Goal: Information Seeking & Learning: Understand process/instructions

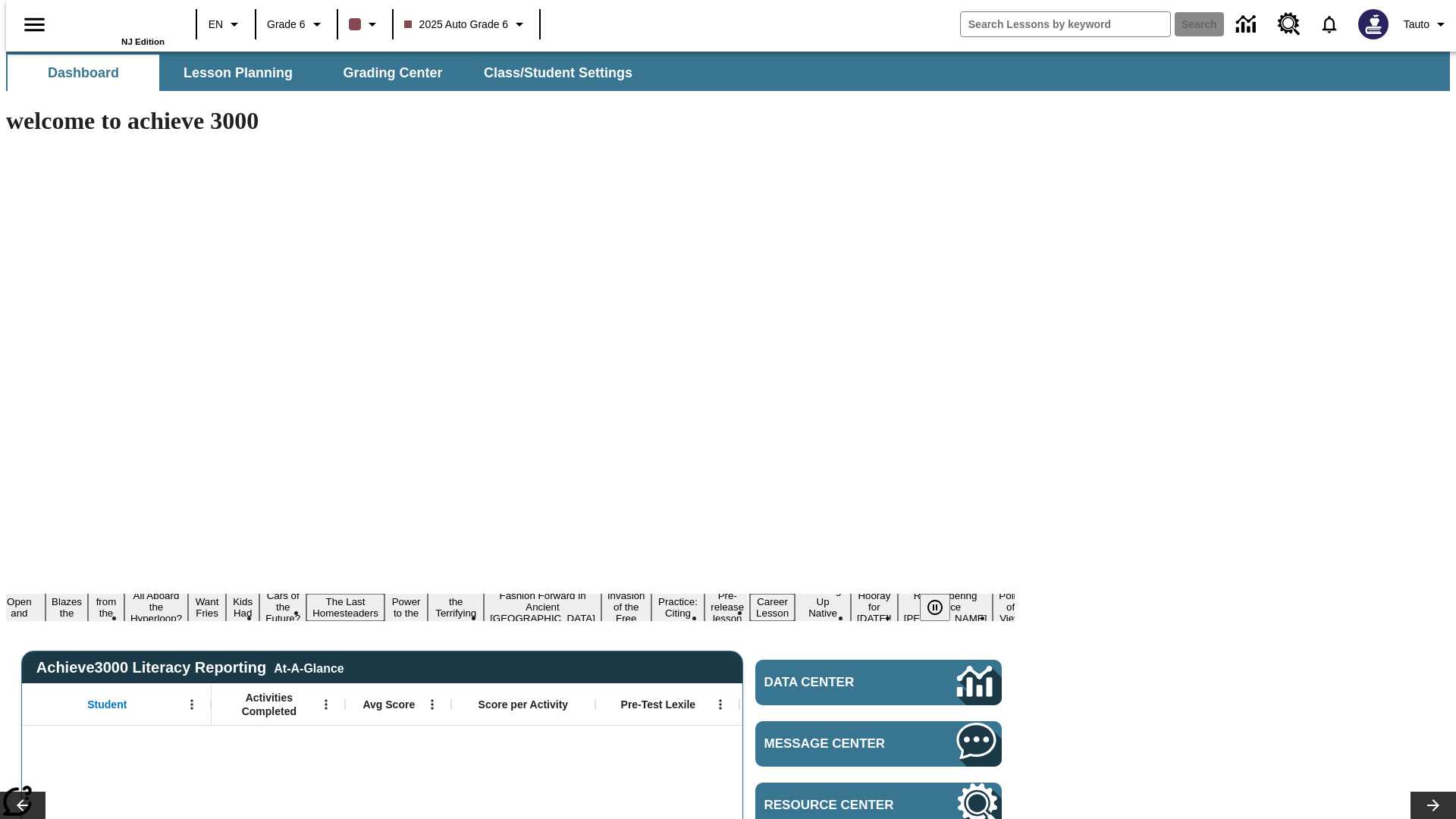
type input "-1"
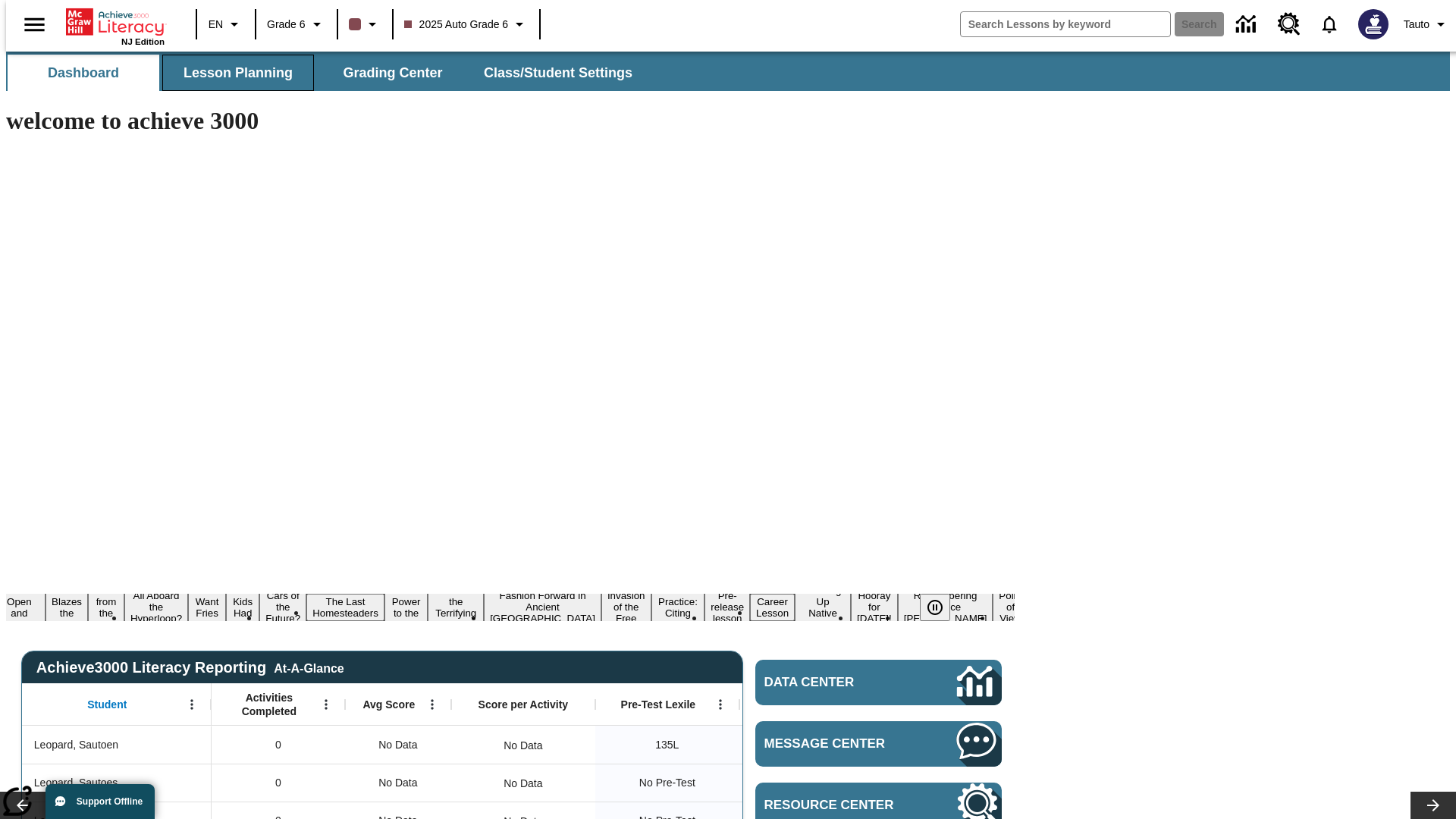
click at [232, 73] on span "Lesson Planning" at bounding box center [238, 73] width 109 height 17
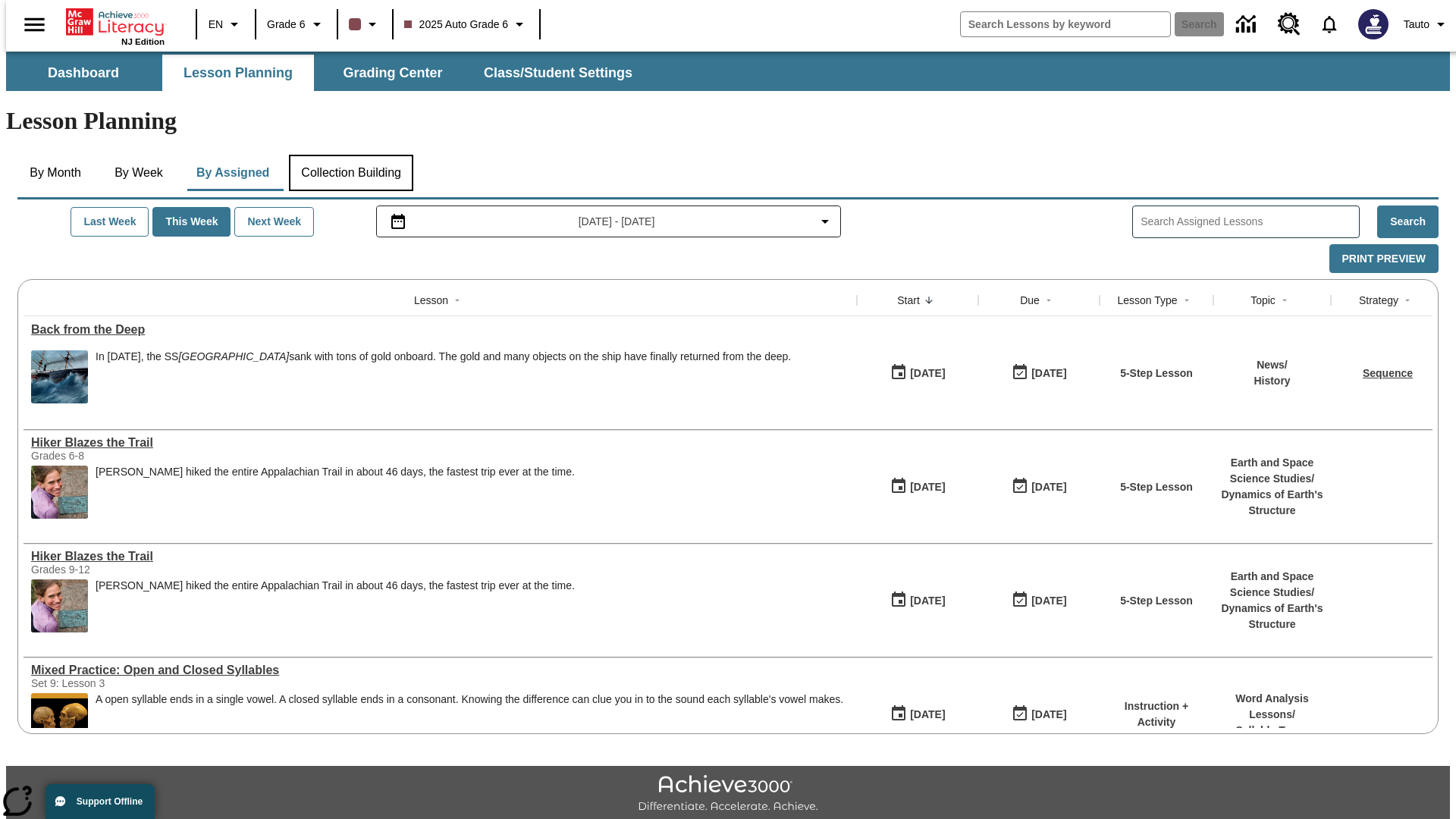
click at [350, 154] on button "Collection Building" at bounding box center [350, 172] width 124 height 36
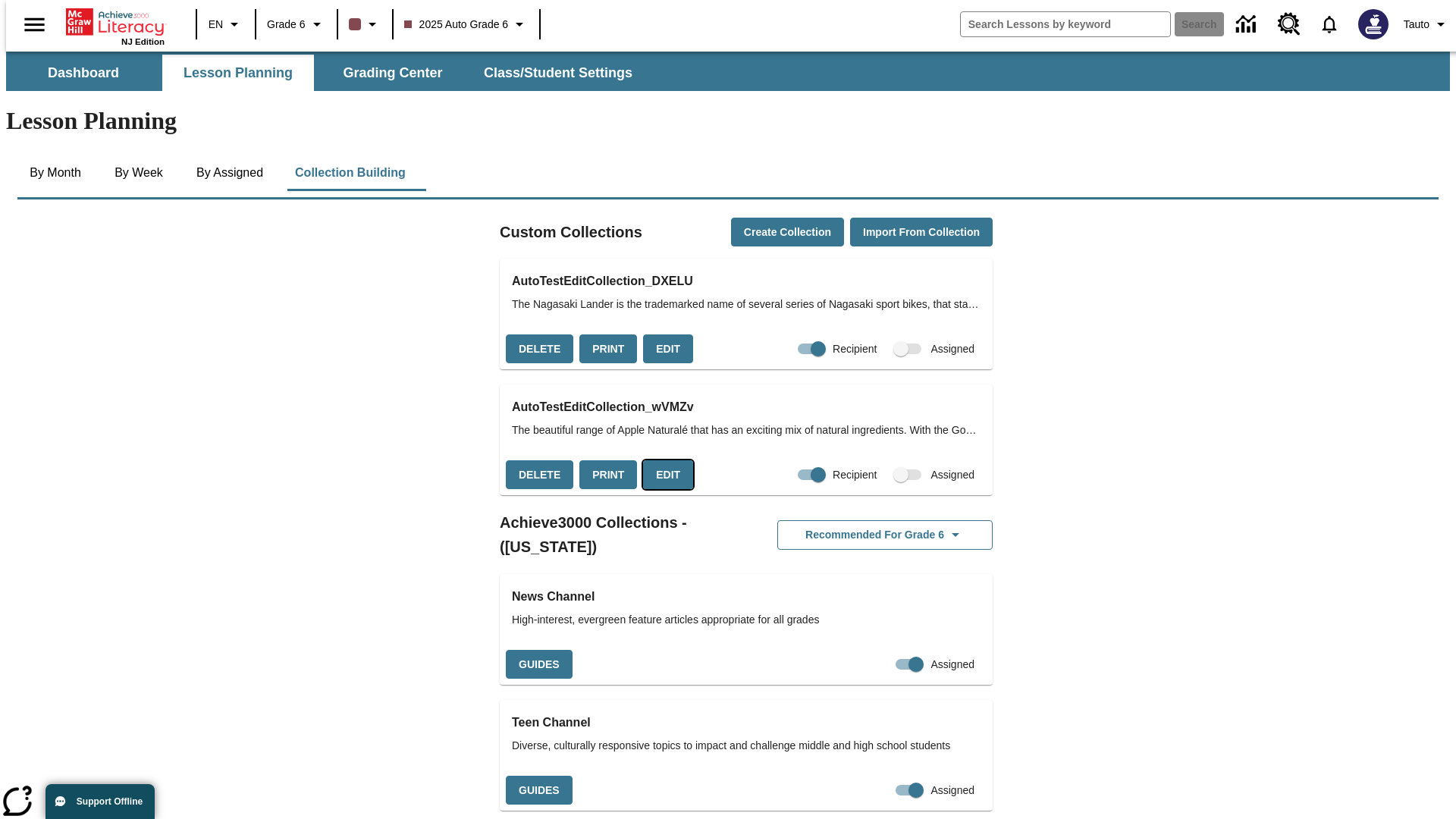
click at [663, 460] on button "Edit" at bounding box center [667, 474] width 50 height 29
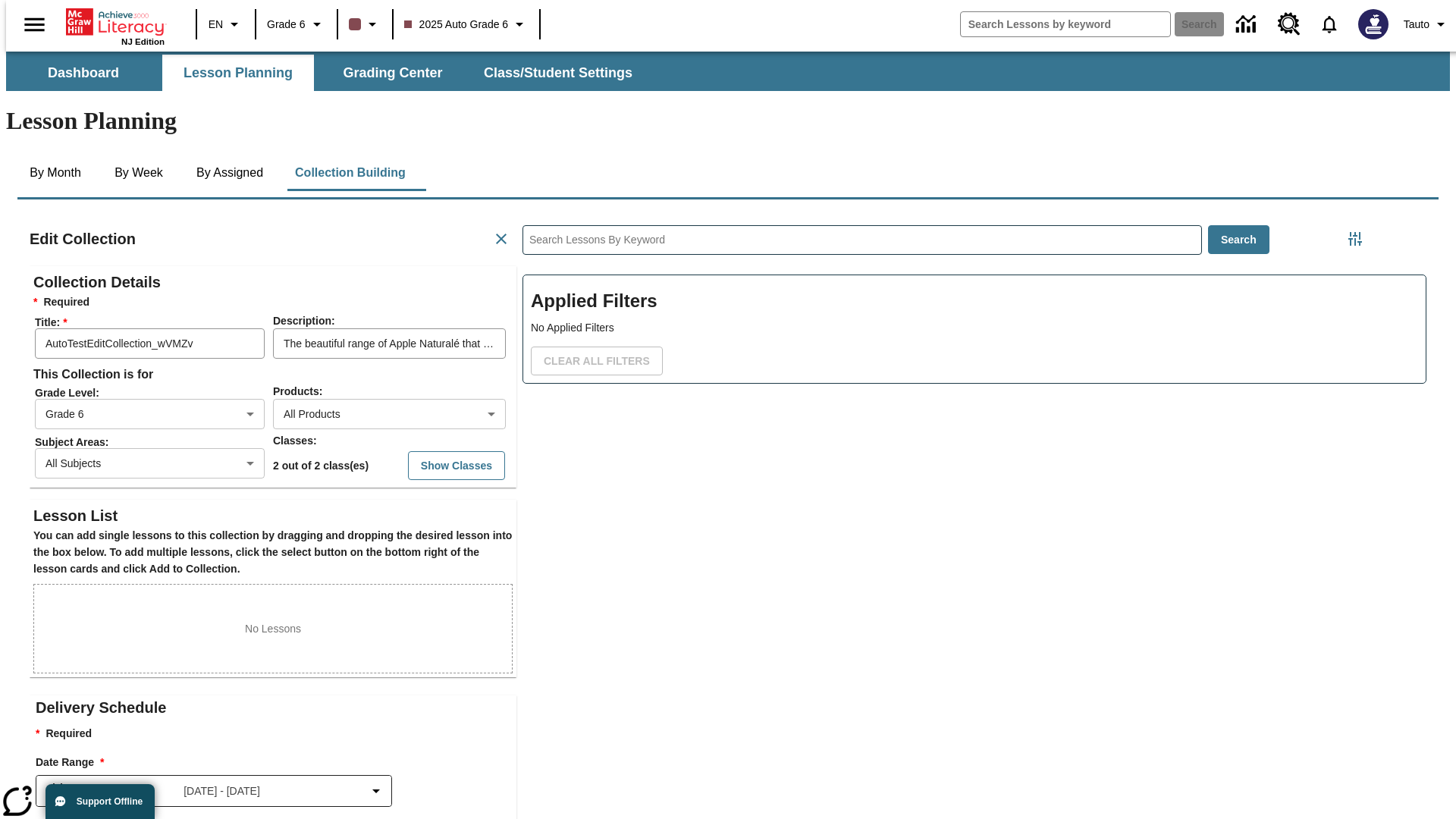
scroll to position [1, 1]
click at [427, 451] on button "Show Classes" at bounding box center [456, 465] width 98 height 29
